Goal: Transaction & Acquisition: Purchase product/service

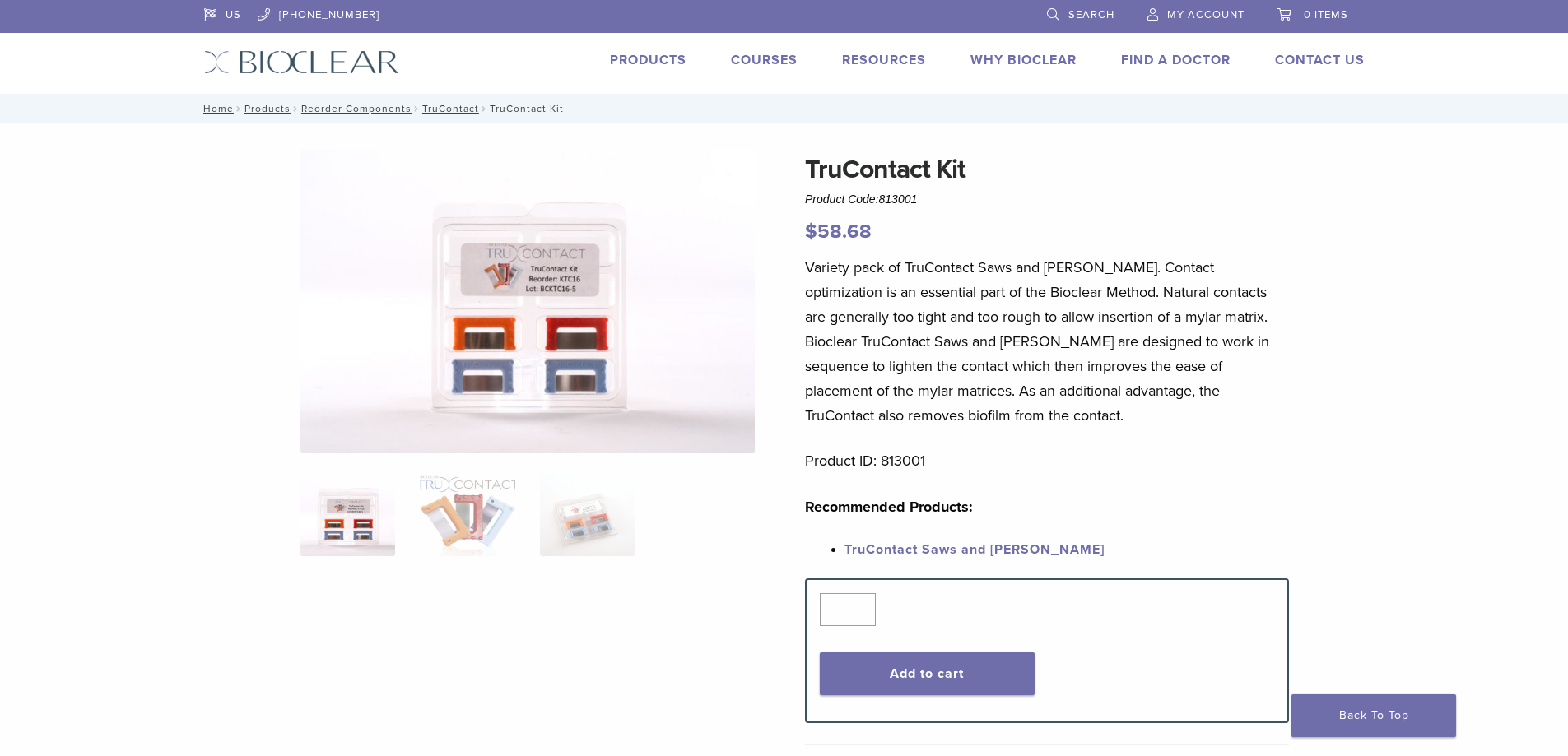
click at [662, 57] on link "Products" at bounding box center [648, 60] width 76 height 17
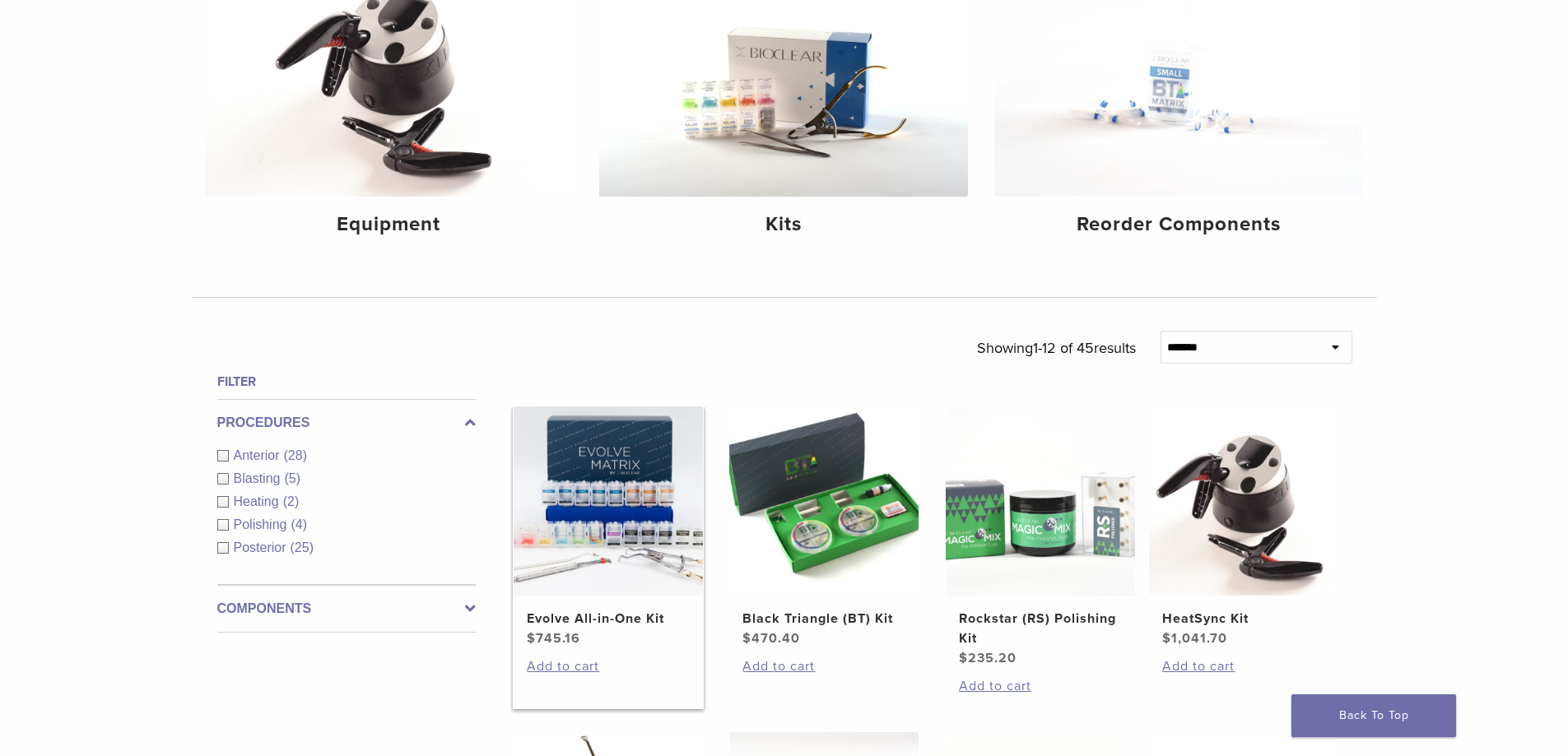
scroll to position [329, 0]
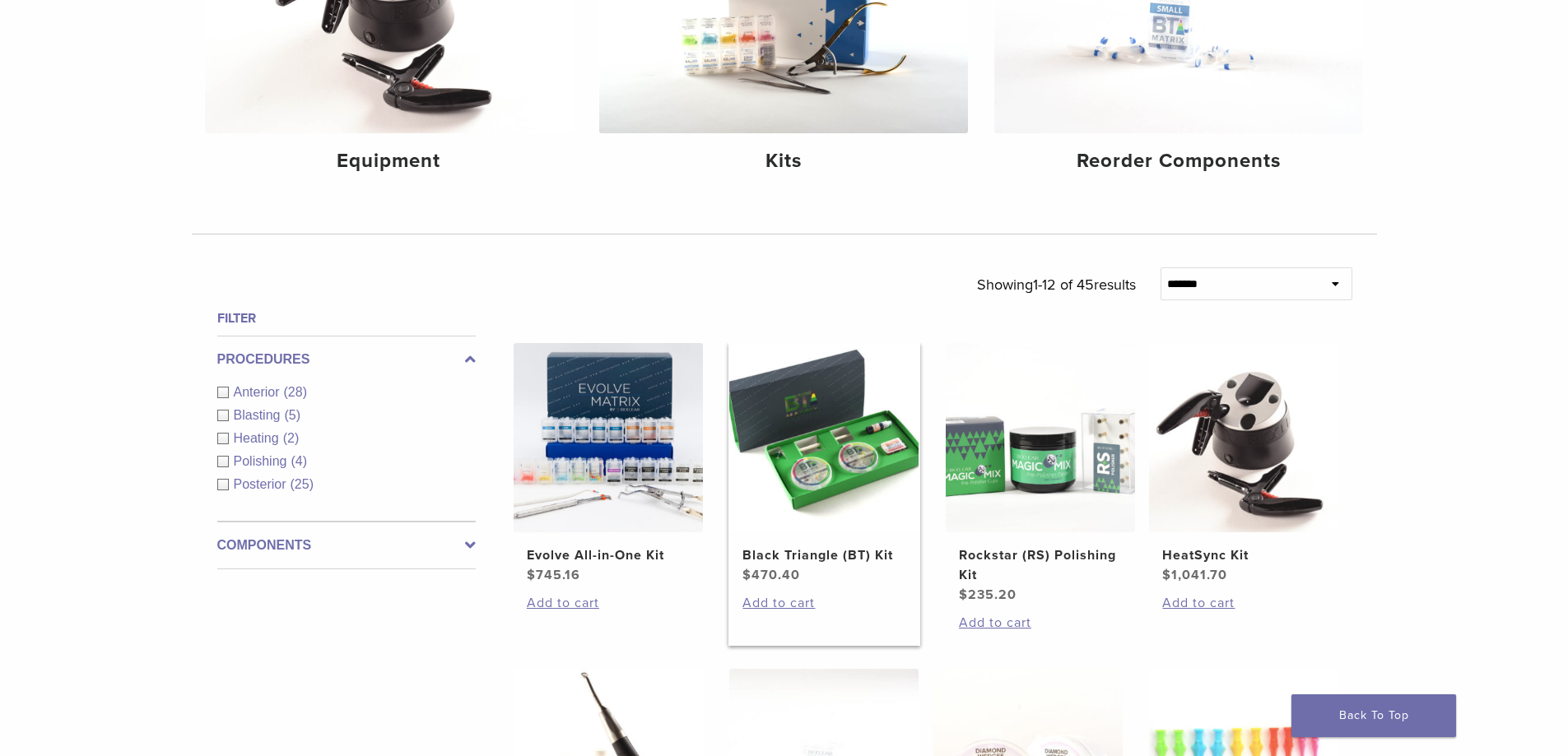
click at [841, 436] on img at bounding box center [824, 438] width 190 height 189
